Goal: Information Seeking & Learning: Learn about a topic

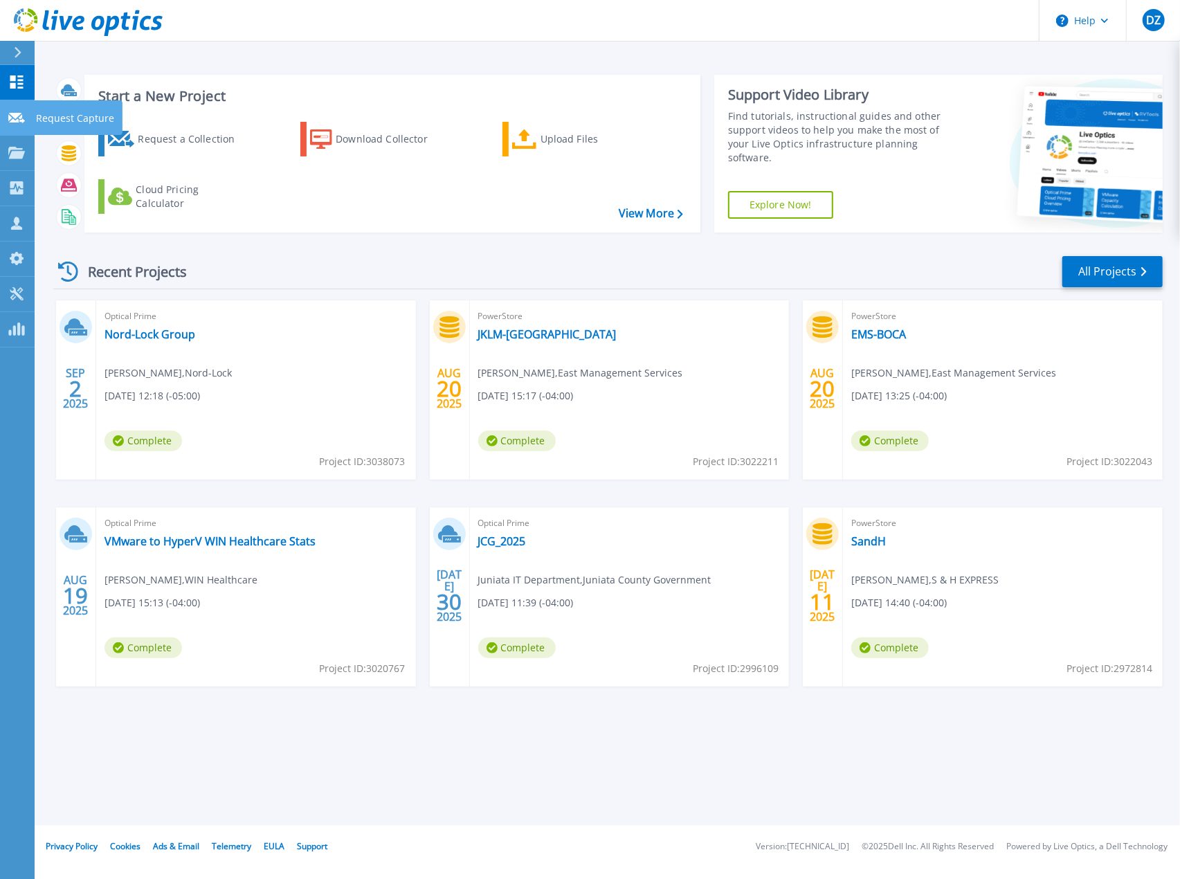
click at [15, 113] on icon at bounding box center [16, 118] width 17 height 10
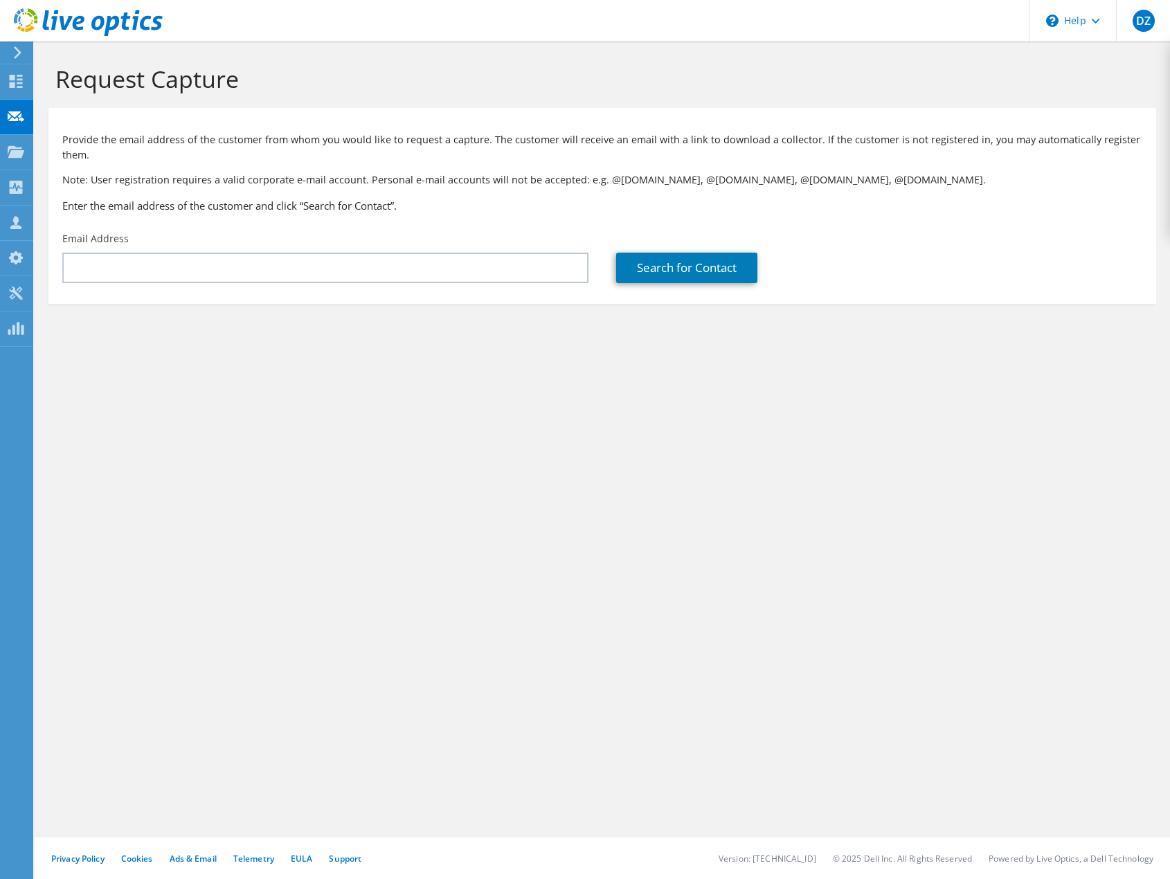
click at [18, 56] on icon at bounding box center [17, 52] width 10 height 12
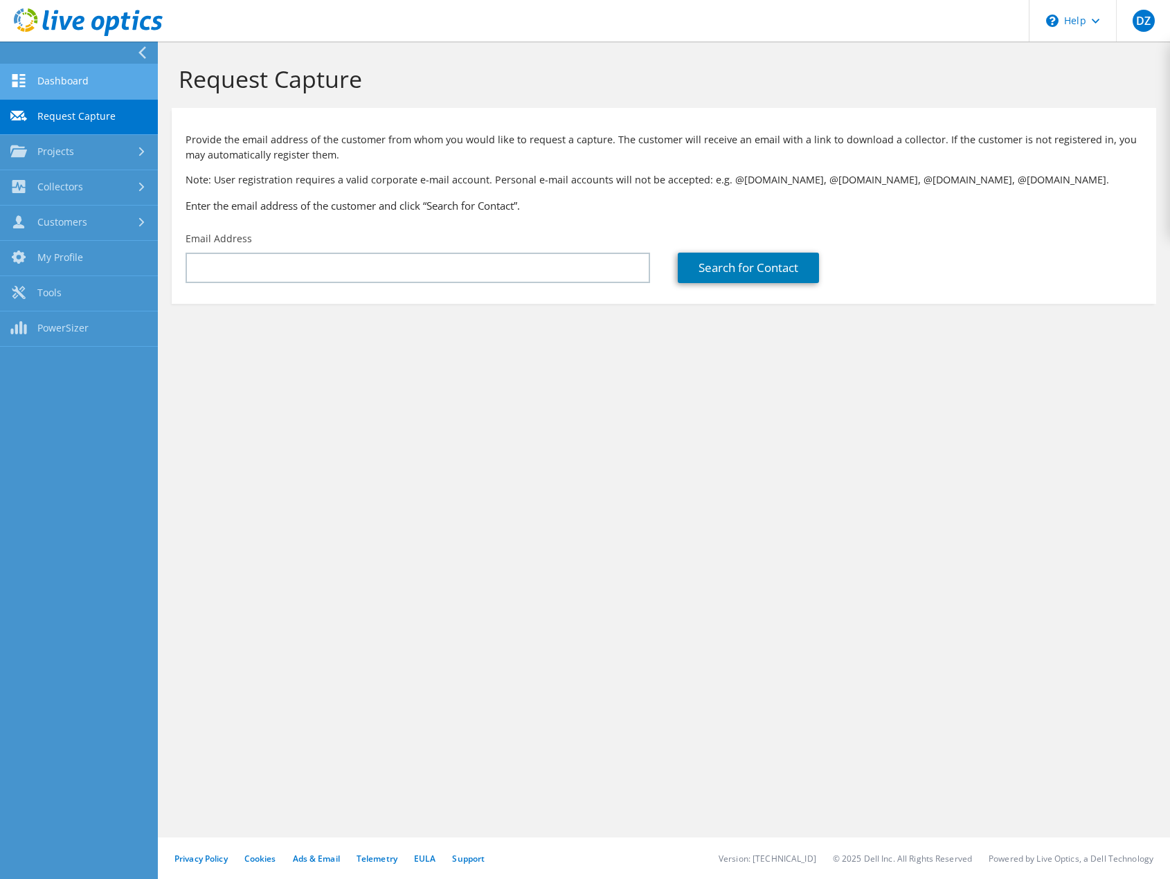
click at [29, 82] on link "Dashboard" at bounding box center [79, 81] width 158 height 35
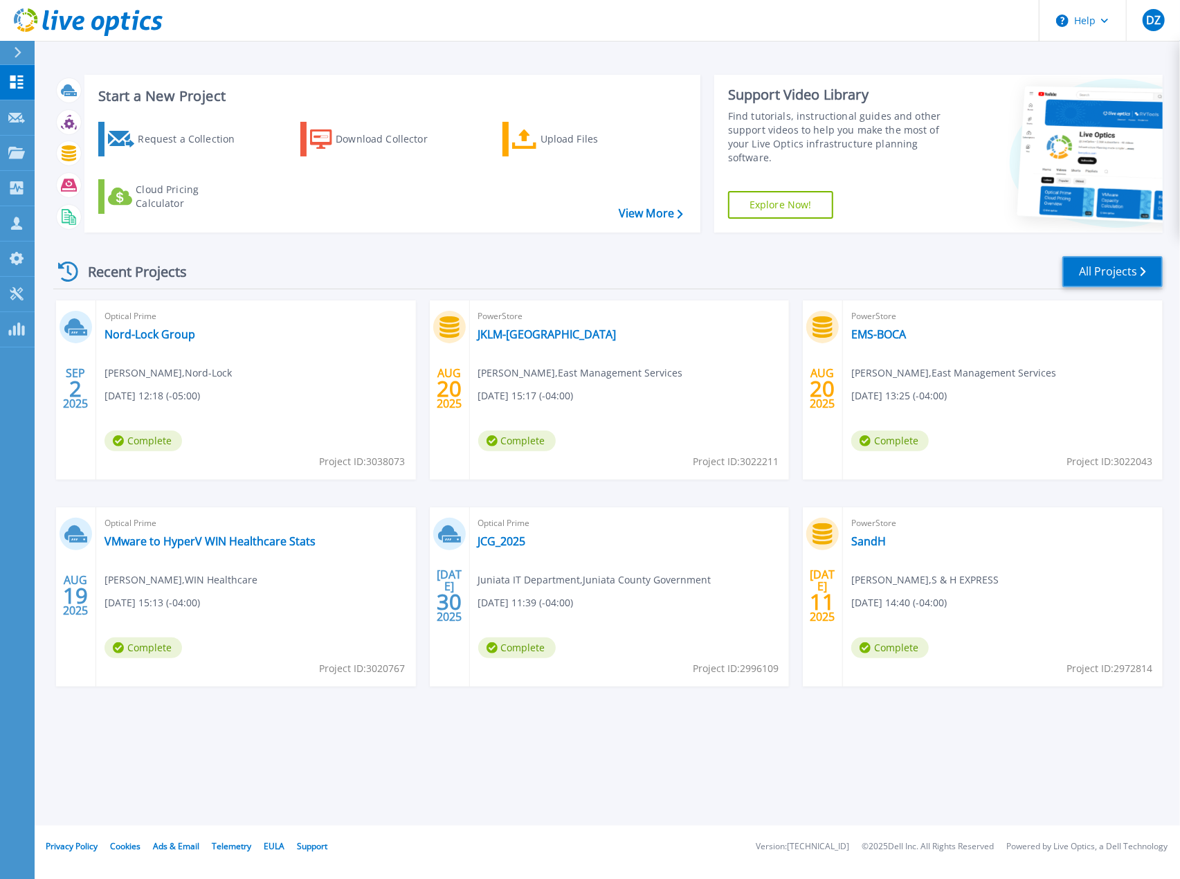
click at [1131, 277] on link "All Projects" at bounding box center [1112, 271] width 100 height 31
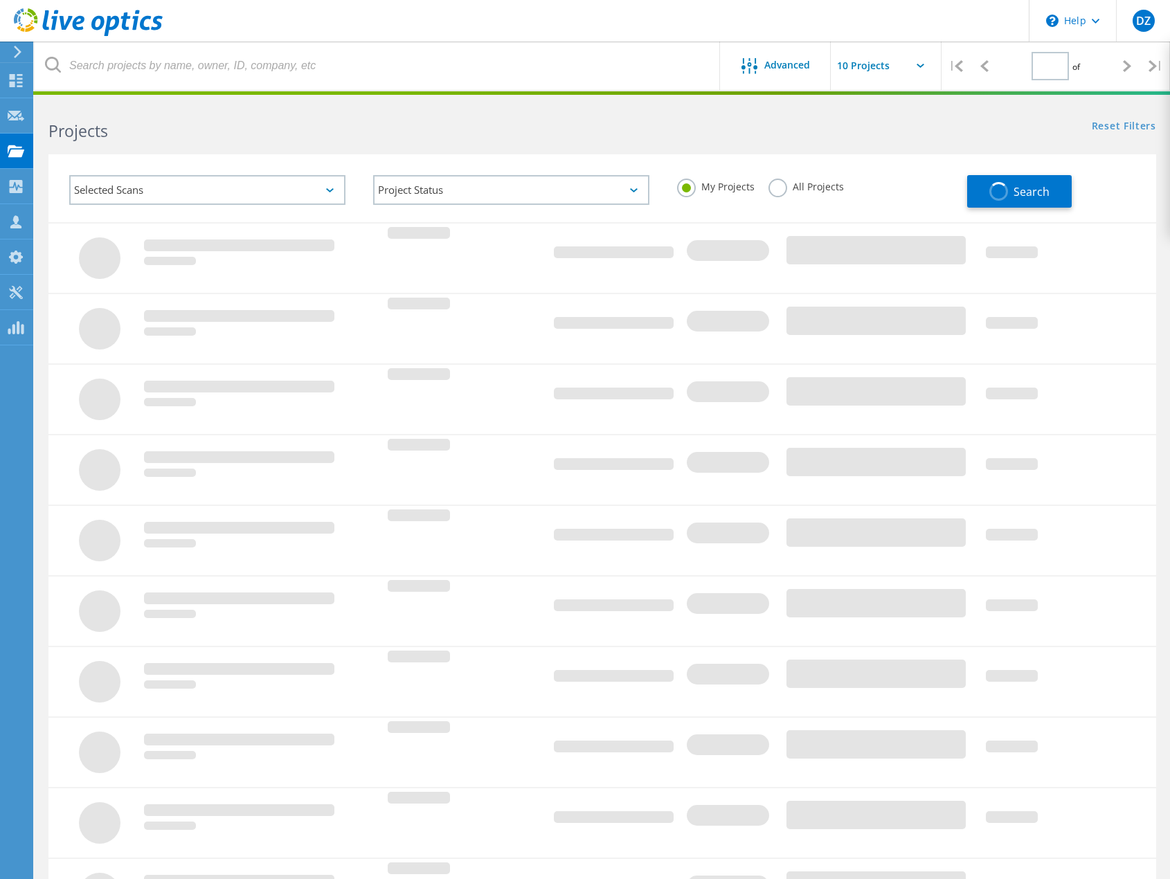
type input "1"
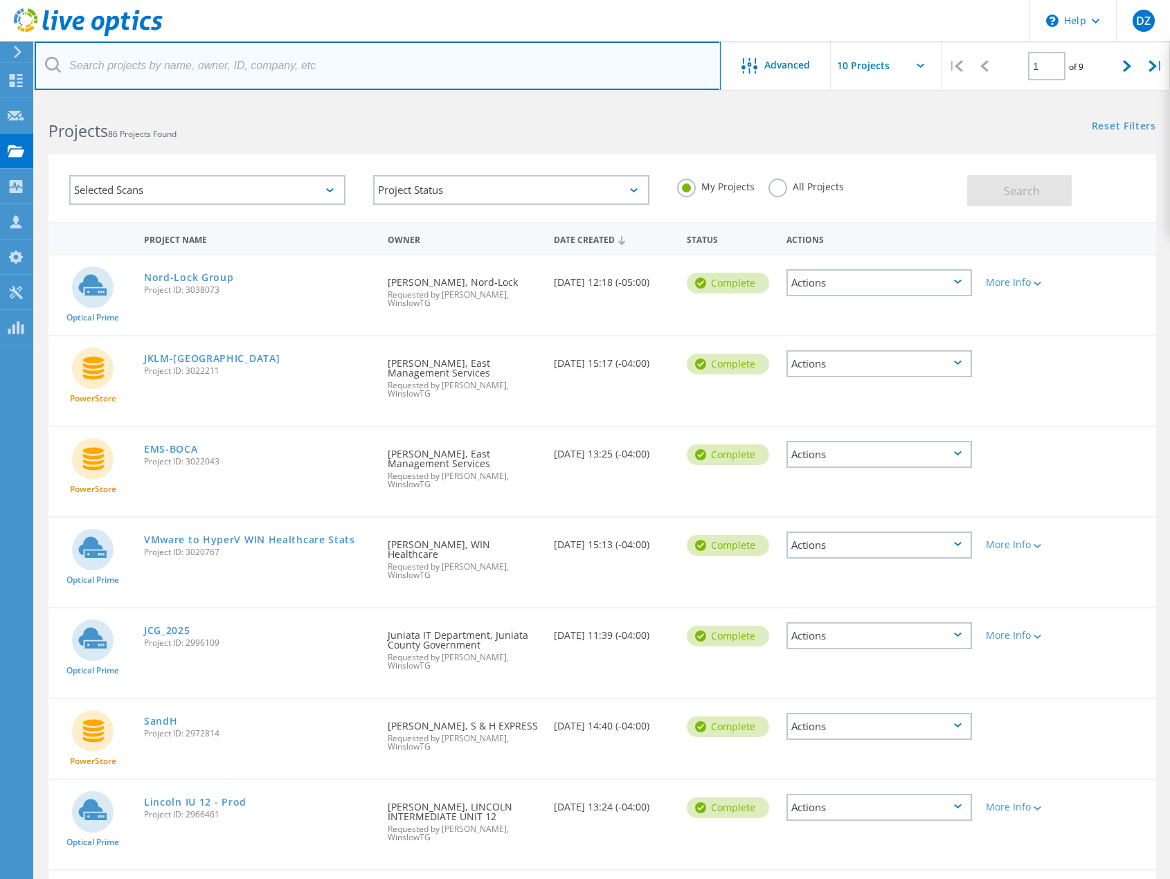
click at [297, 75] on input "text" at bounding box center [378, 66] width 686 height 48
type input "Qosina"
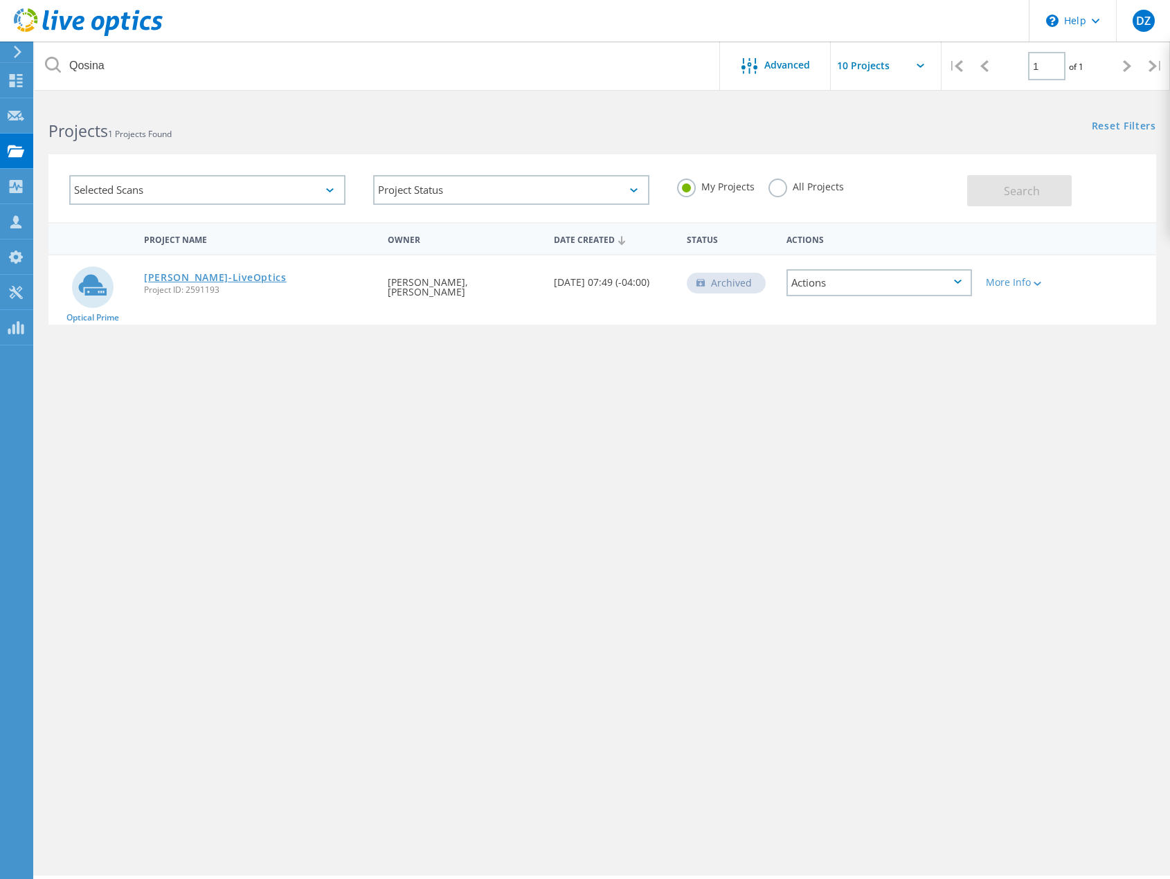
click at [230, 275] on link "[PERSON_NAME]-LiveOptics" at bounding box center [215, 278] width 143 height 10
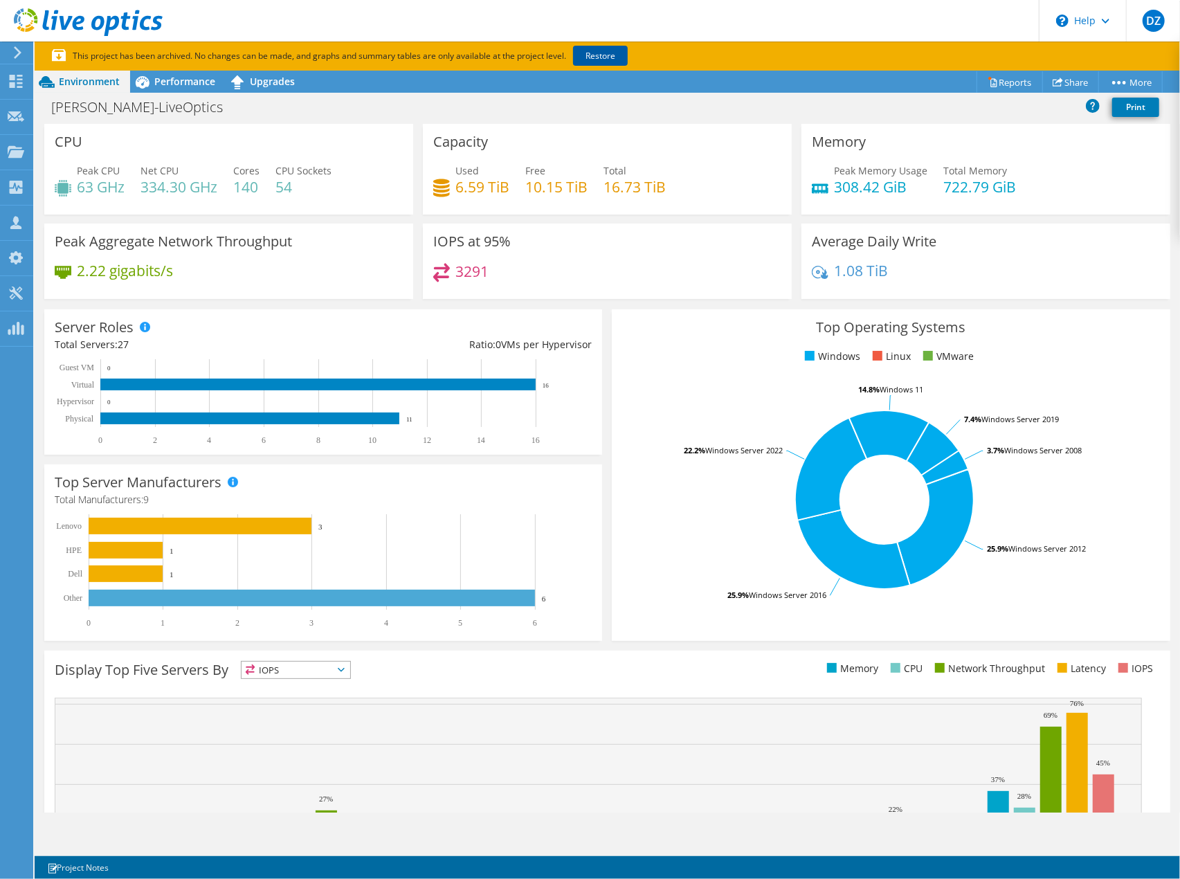
click at [607, 60] on link "Restore" at bounding box center [600, 56] width 55 height 20
click at [197, 80] on span "Performance" at bounding box center [184, 81] width 61 height 13
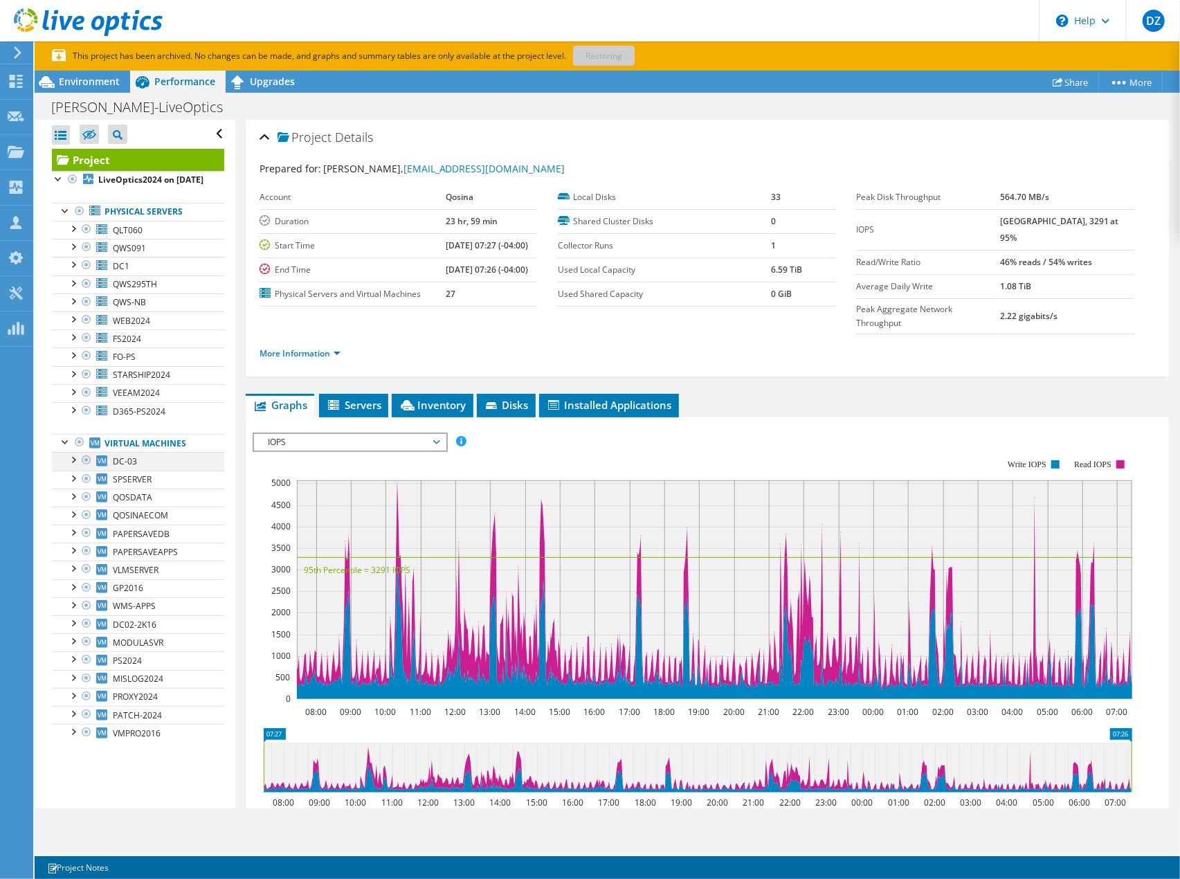
click at [74, 465] on div at bounding box center [73, 459] width 14 height 14
click at [136, 467] on span "DC-03" at bounding box center [125, 461] width 24 height 12
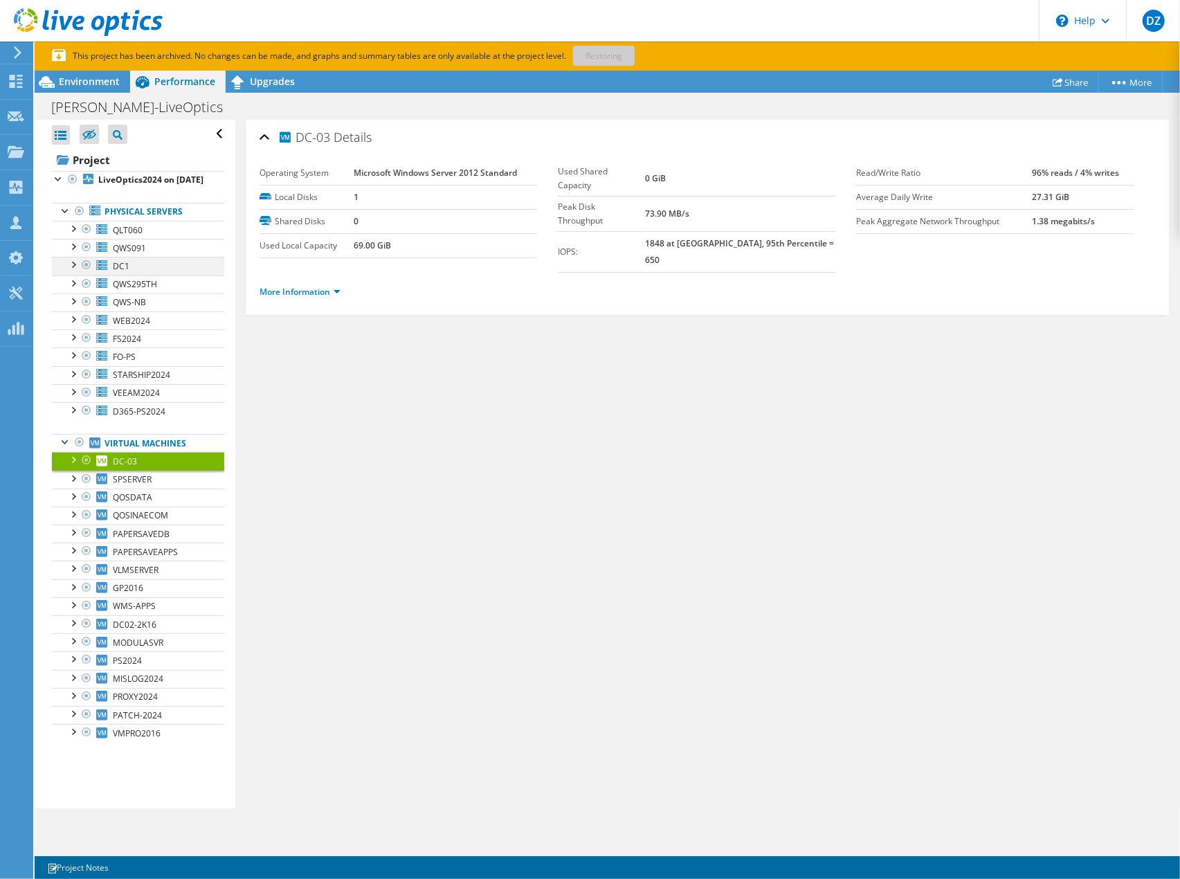
click at [75, 271] on div at bounding box center [73, 264] width 14 height 14
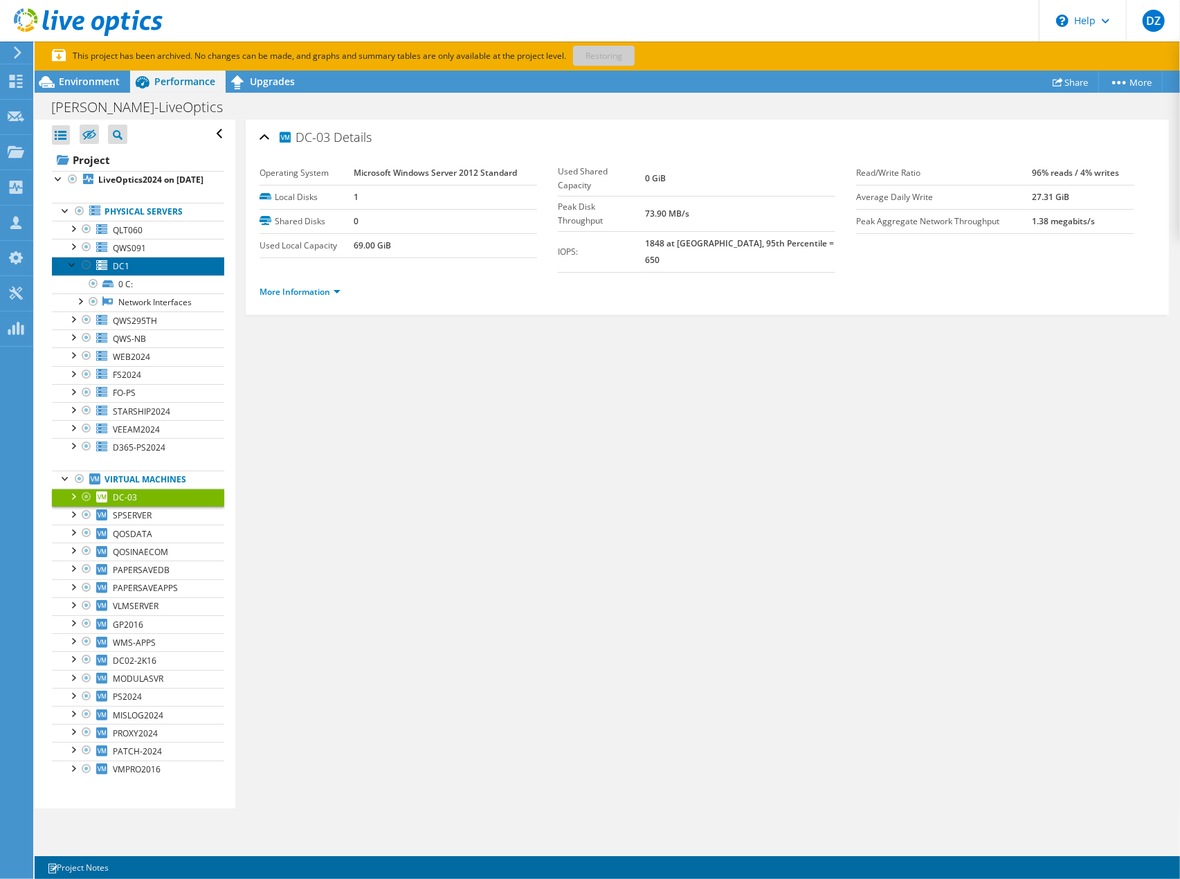
click at [124, 272] on span "DC1" at bounding box center [121, 266] width 17 height 12
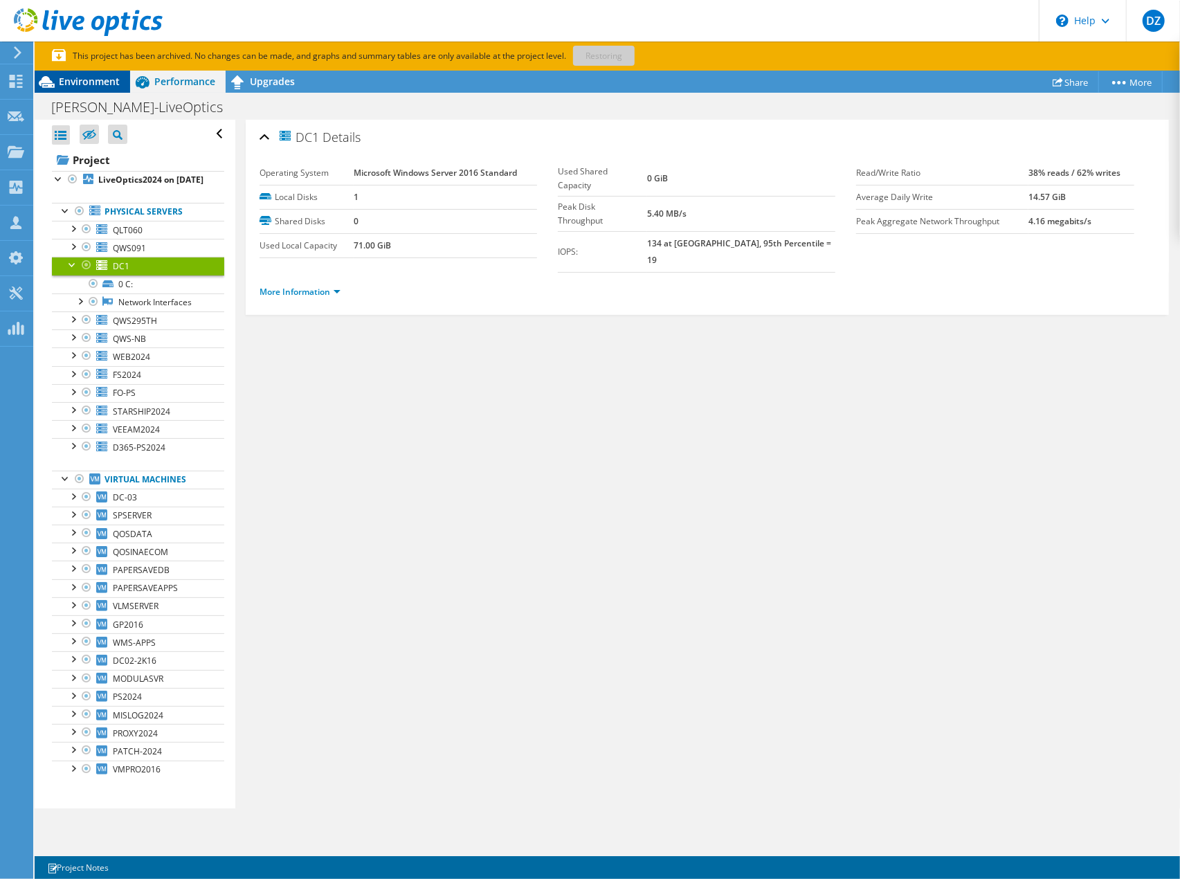
click at [115, 76] on span "Environment" at bounding box center [89, 81] width 61 height 13
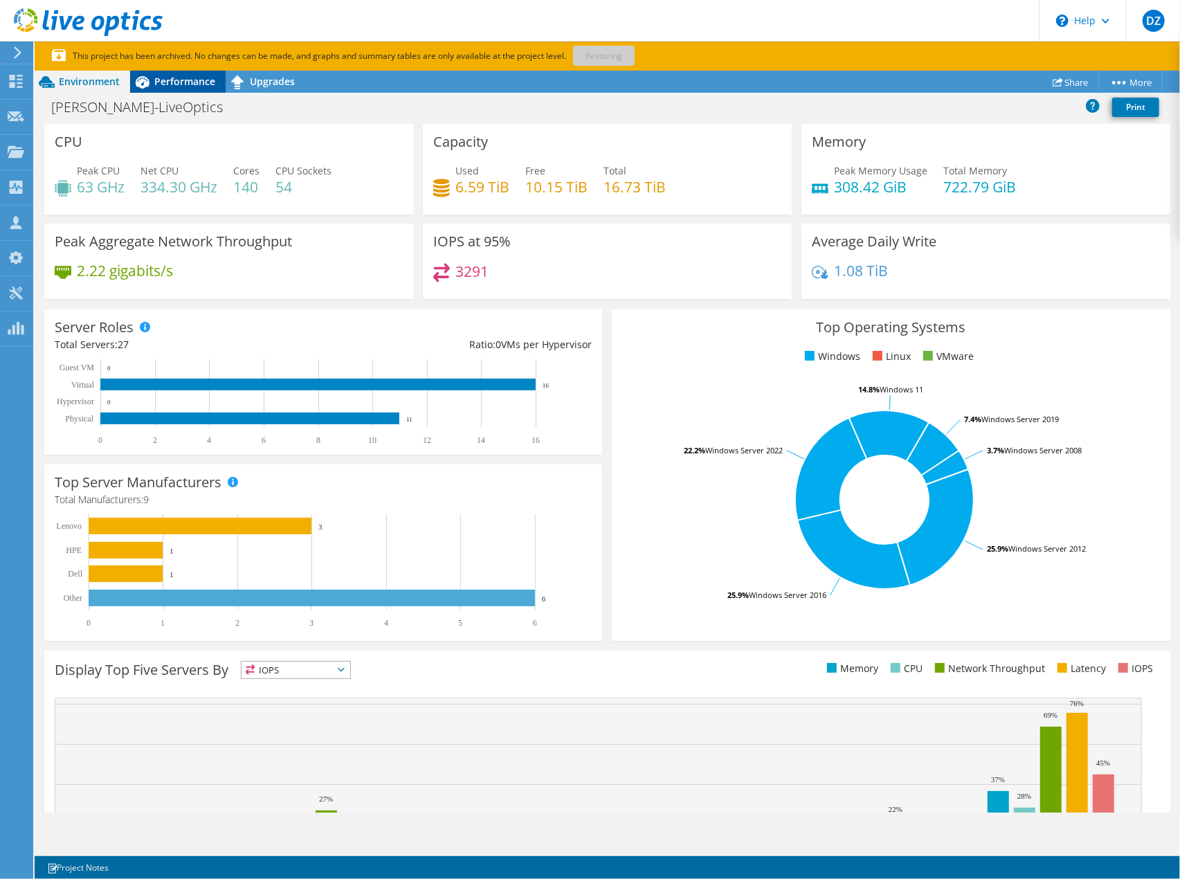
click at [174, 73] on div "Performance" at bounding box center [178, 82] width 96 height 22
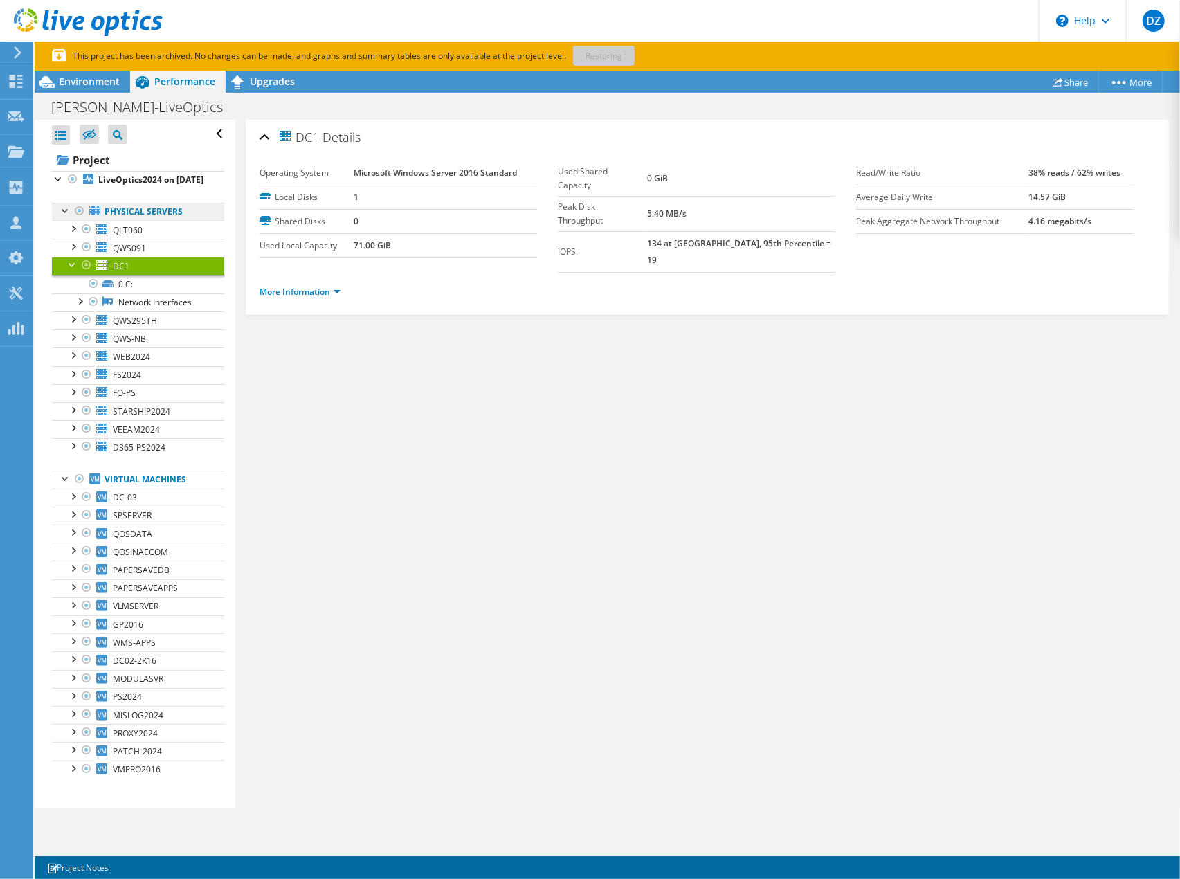
click at [143, 217] on link "Physical Servers" at bounding box center [138, 212] width 172 height 18
click at [250, 84] on span "Upgrades" at bounding box center [272, 81] width 45 height 13
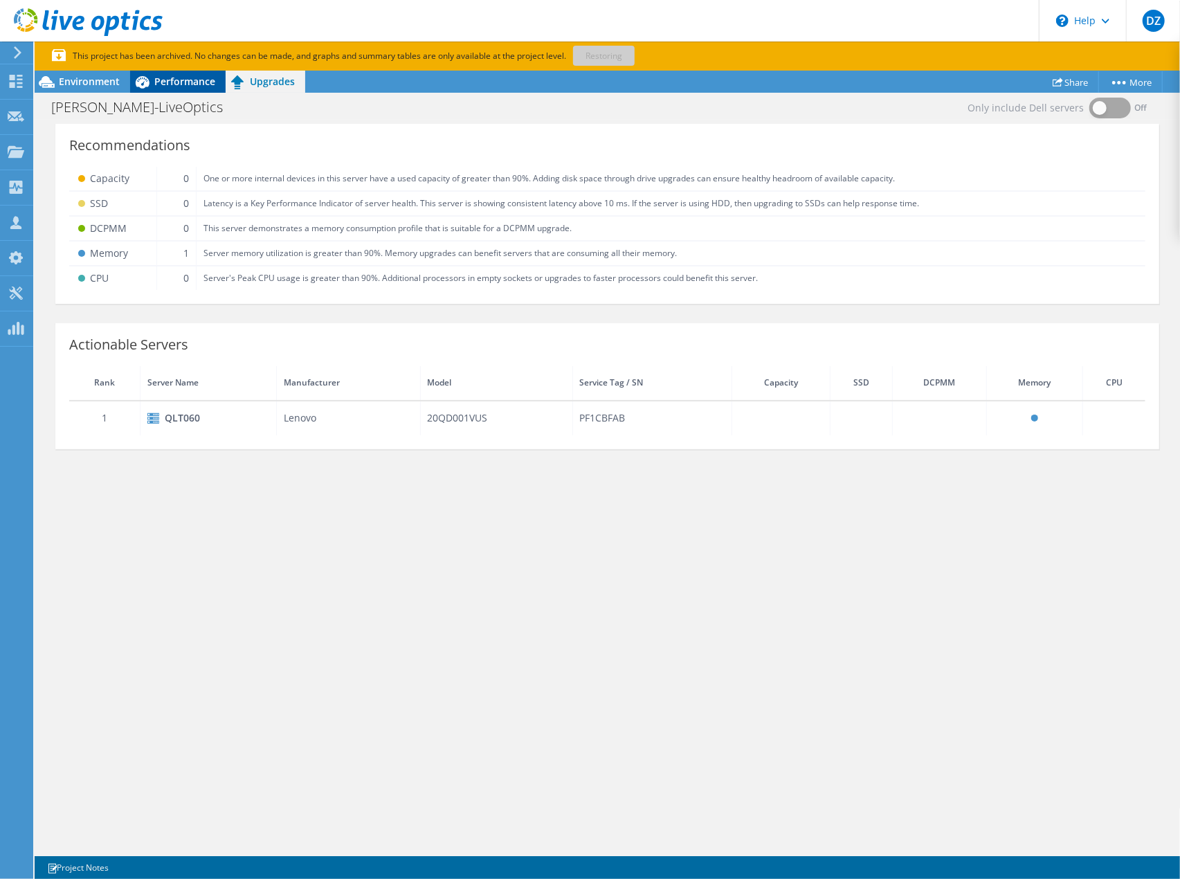
click at [206, 82] on span "Performance" at bounding box center [184, 81] width 61 height 13
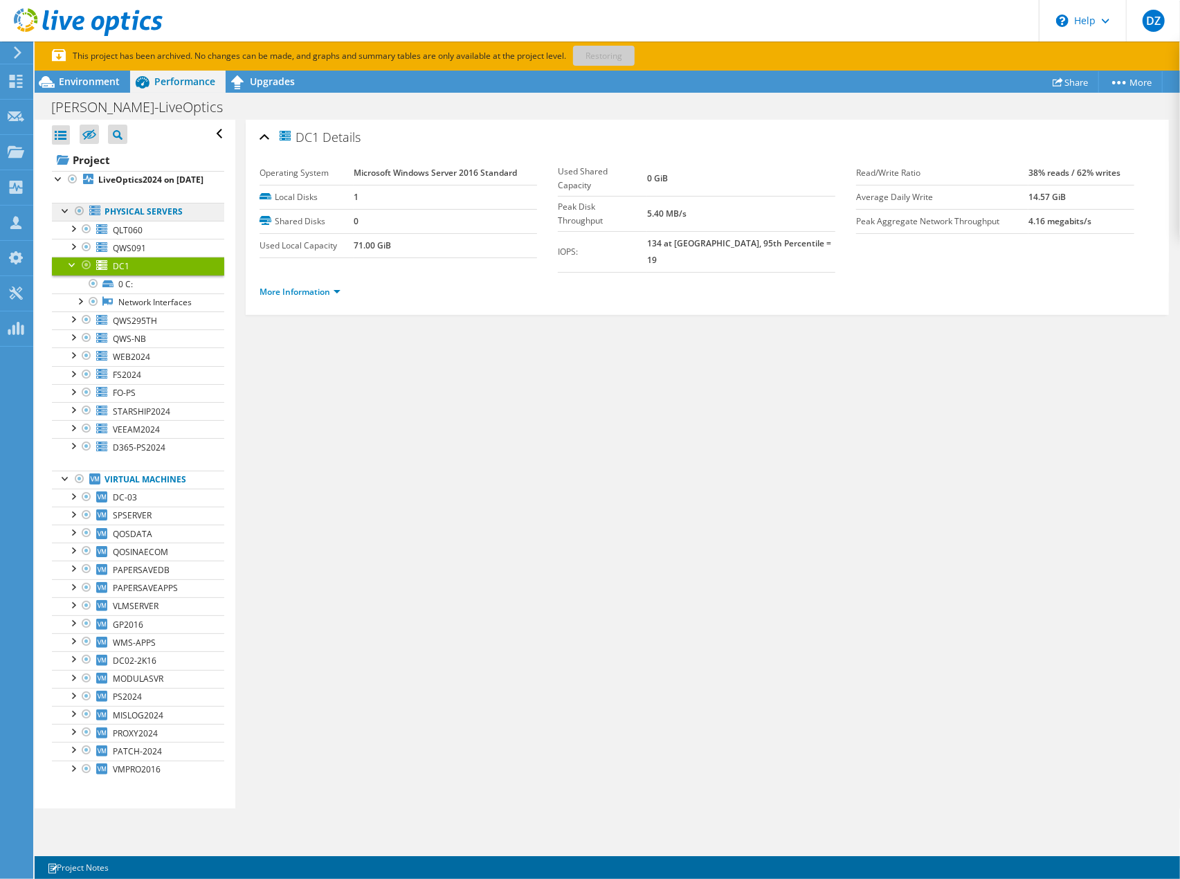
click at [127, 221] on link "Physical Servers" at bounding box center [138, 212] width 172 height 18
click at [118, 221] on link "Physical Servers" at bounding box center [138, 212] width 172 height 18
click at [118, 236] on span "QLT060" at bounding box center [128, 230] width 30 height 12
click at [122, 253] on link "QWS091" at bounding box center [138, 248] width 172 height 18
click at [125, 221] on link "Physical Servers" at bounding box center [138, 212] width 172 height 18
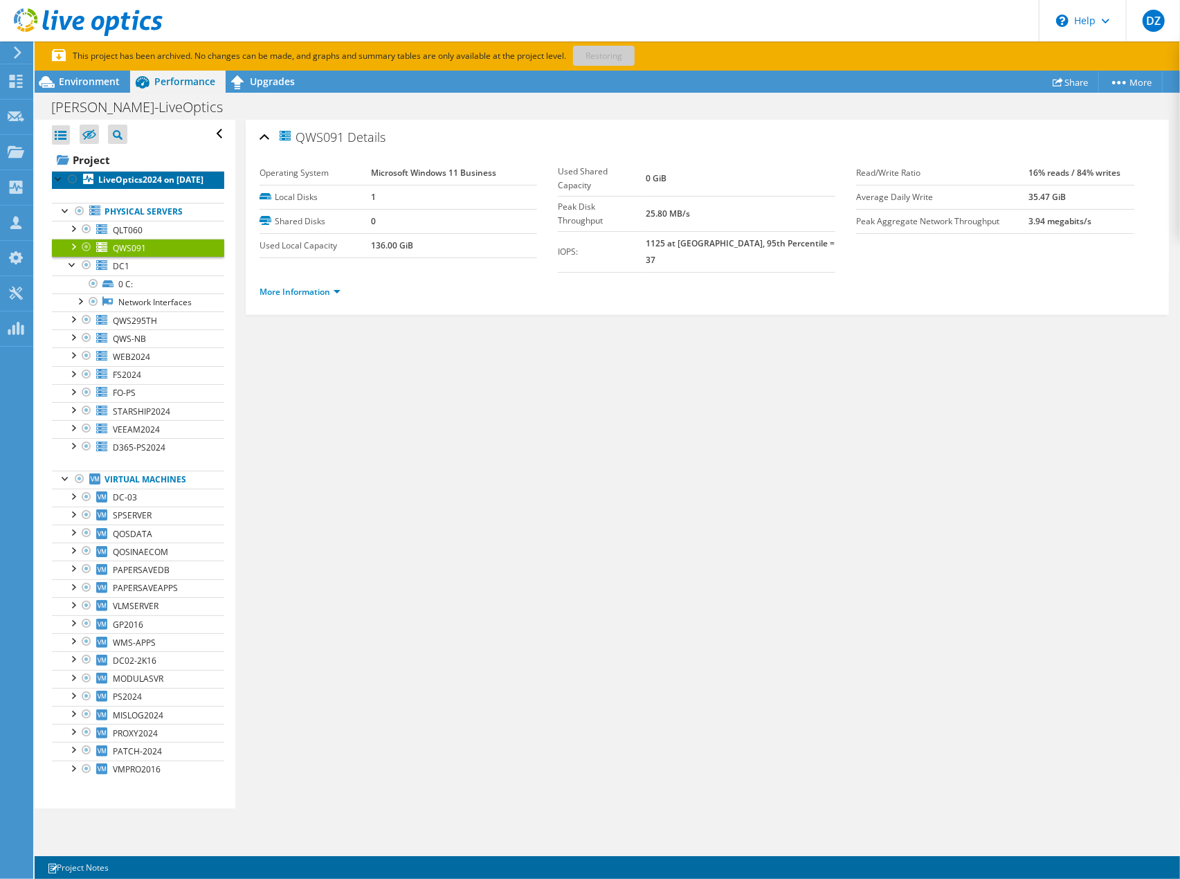
click at [124, 189] on link "LiveOptics2024 on [DATE]" at bounding box center [138, 180] width 172 height 18
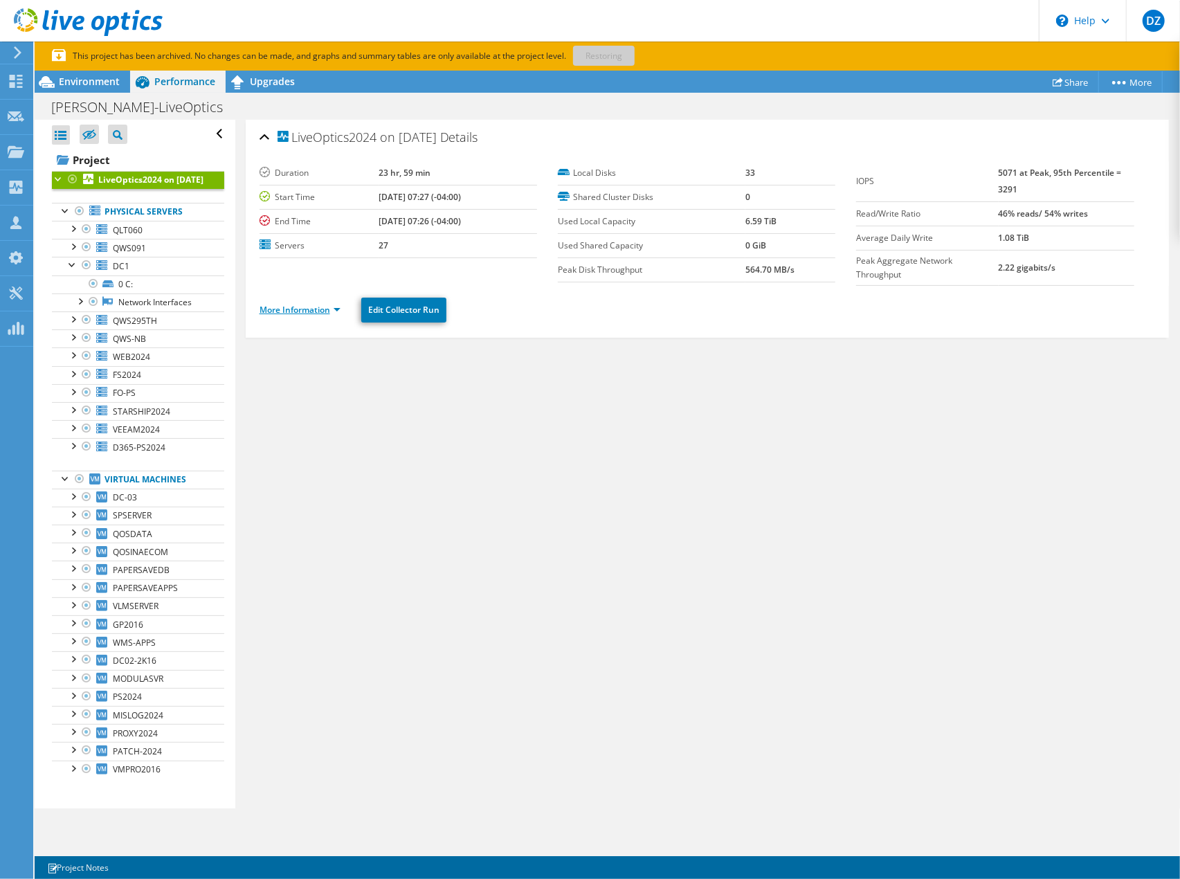
click at [281, 304] on link "More Information" at bounding box center [300, 310] width 81 height 12
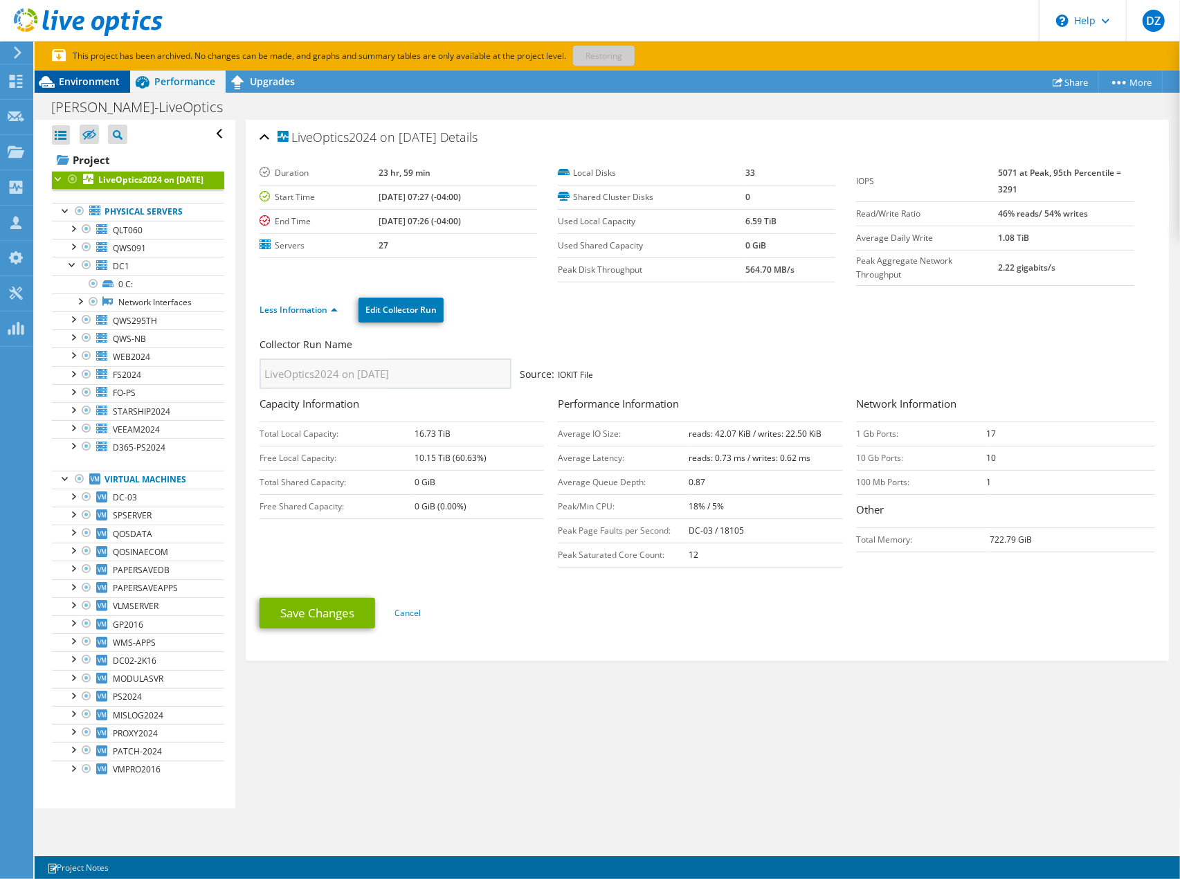
click at [102, 87] on span "Environment" at bounding box center [89, 81] width 61 height 13
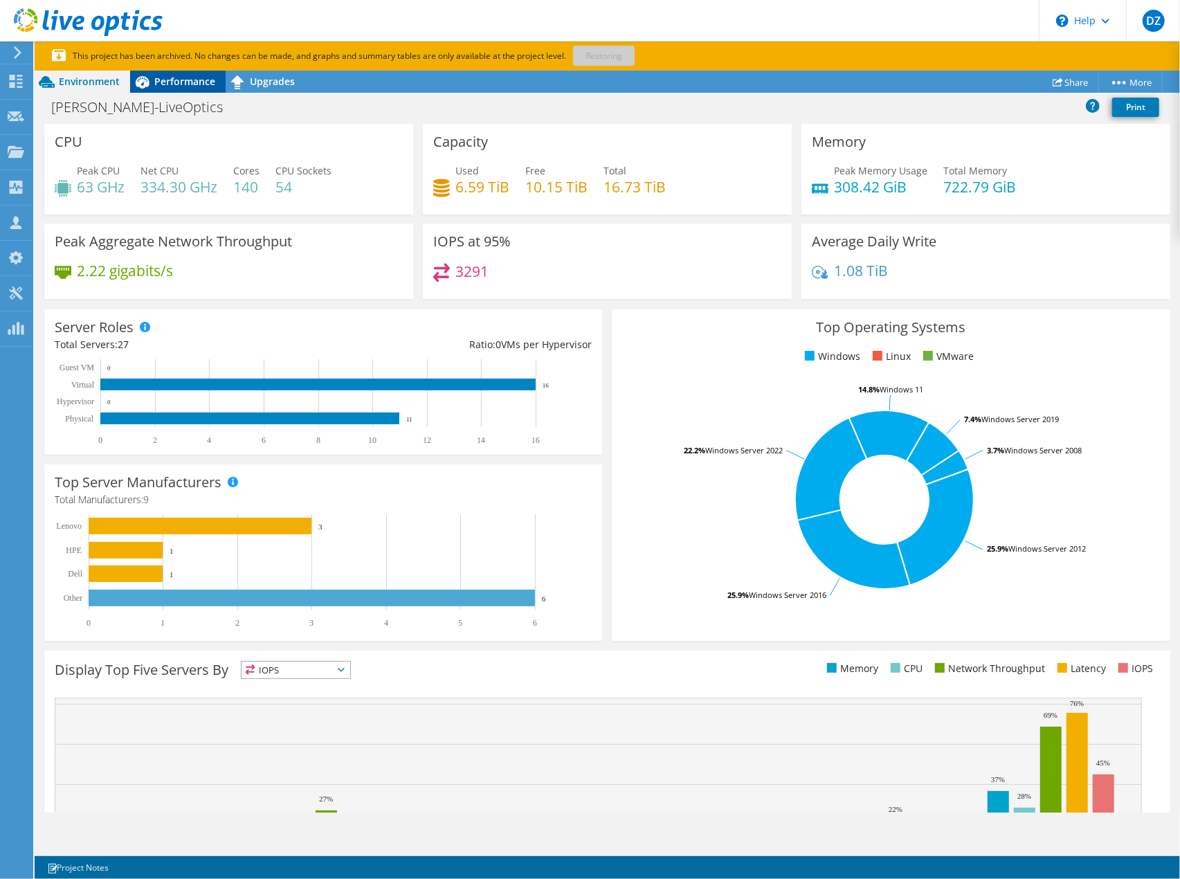
click at [148, 86] on icon at bounding box center [142, 82] width 24 height 24
